Goal: Task Accomplishment & Management: Use online tool/utility

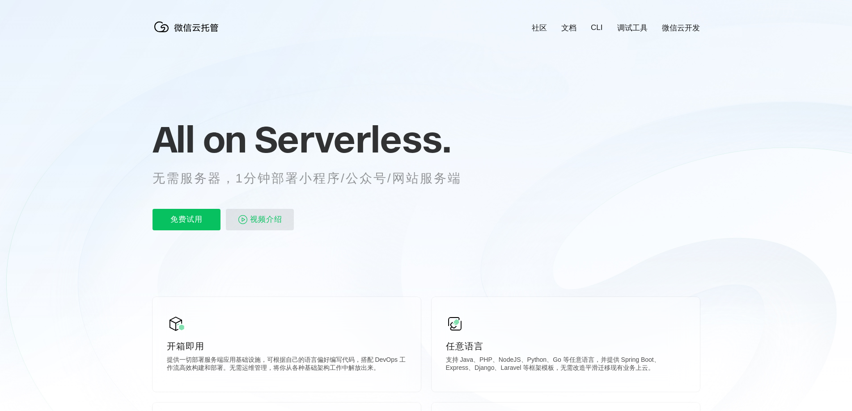
scroll to position [0, 1590]
click at [200, 216] on p "免费试用" at bounding box center [186, 219] width 68 height 21
click at [199, 216] on p "免费试用" at bounding box center [186, 219] width 68 height 21
drag, startPoint x: 238, startPoint y: 346, endPoint x: 265, endPoint y: 346, distance: 26.8
click at [238, 345] on p "开箱即用" at bounding box center [287, 346] width 240 height 13
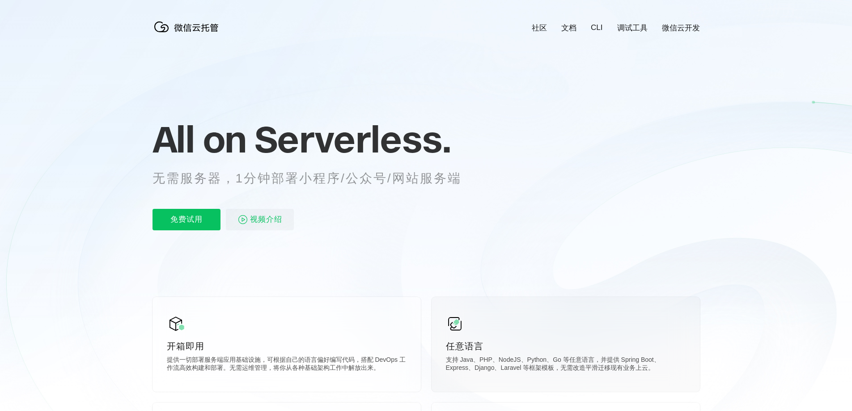
drag, startPoint x: 544, startPoint y: 329, endPoint x: 550, endPoint y: 323, distance: 8.2
click at [545, 329] on div "任意语言 支持 Java、PHP、NodeJS、Python、Go 等任意语言，并提供 Spring Boot、Express、Django、Laravel …" at bounding box center [565, 344] width 268 height 95
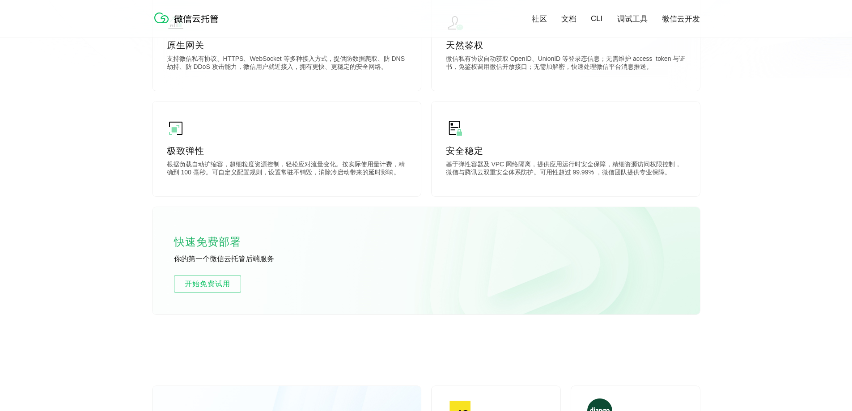
scroll to position [402, 0]
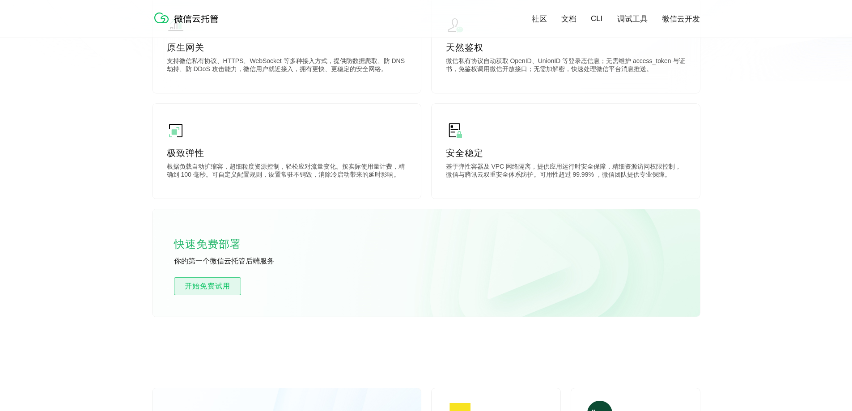
click at [216, 283] on span "开始免费试用" at bounding box center [207, 286] width 66 height 11
click at [221, 283] on span "开始免费试用" at bounding box center [207, 286] width 66 height 11
click at [223, 240] on p "快速免费部署" at bounding box center [218, 244] width 89 height 18
click at [222, 243] on p "快速免费部署" at bounding box center [218, 244] width 89 height 18
click at [222, 242] on p "快速免费部署" at bounding box center [218, 244] width 89 height 18
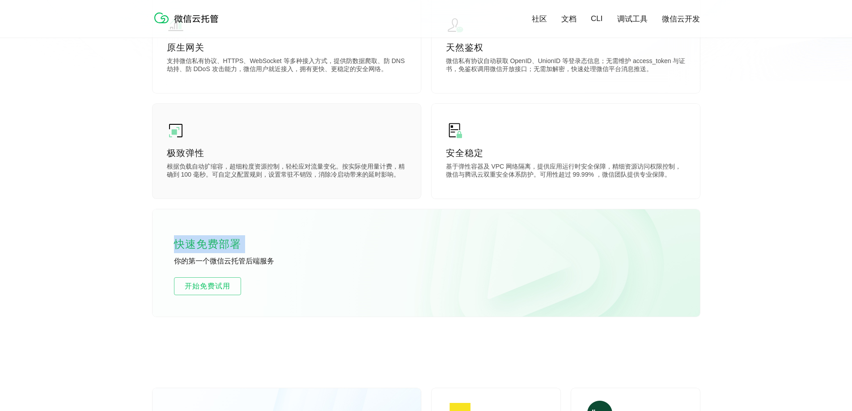
drag, startPoint x: 222, startPoint y: 242, endPoint x: 373, endPoint y: 176, distance: 165.6
click at [222, 242] on p "快速免费部署" at bounding box center [218, 244] width 89 height 18
